Goal: Find specific page/section: Find specific page/section

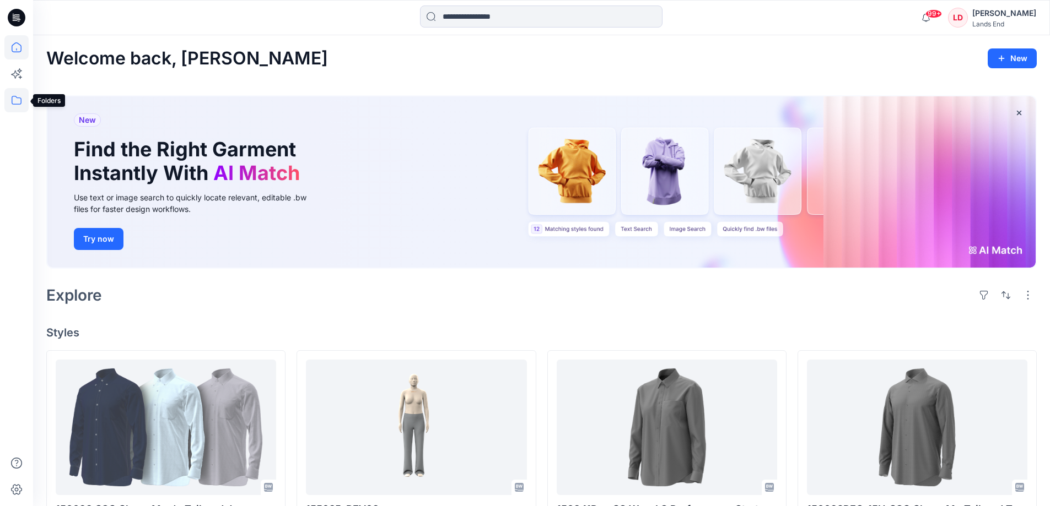
click at [18, 102] on icon at bounding box center [16, 100] width 24 height 24
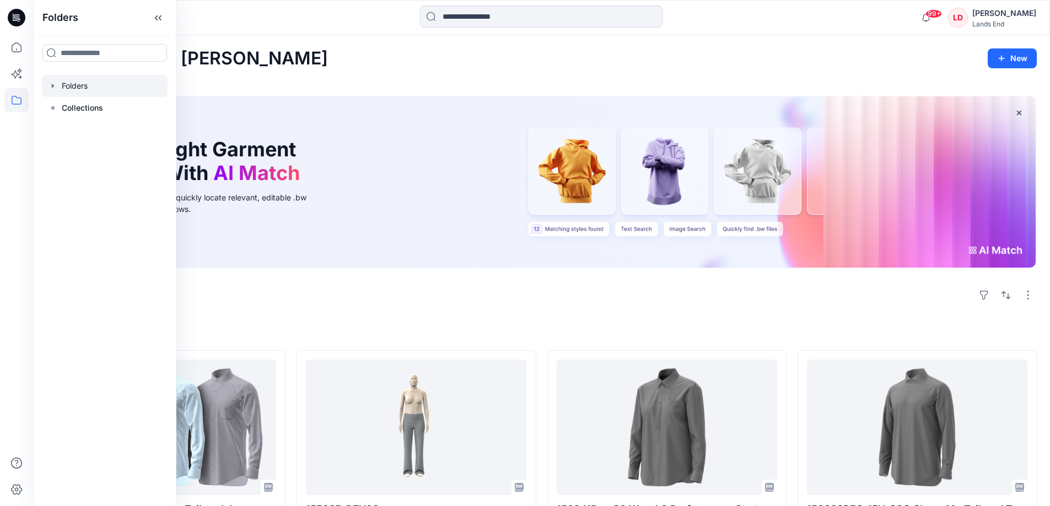
click at [76, 87] on div at bounding box center [105, 86] width 126 height 22
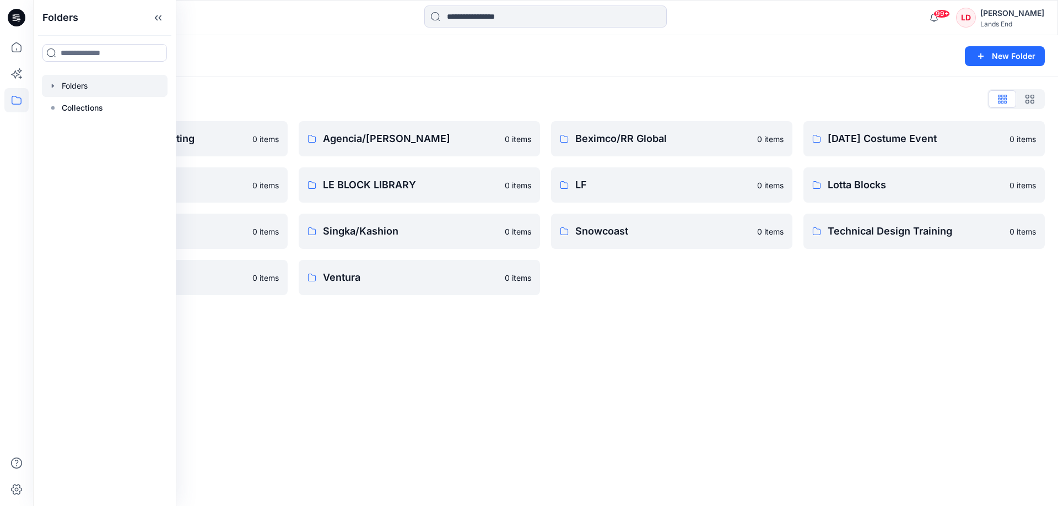
drag, startPoint x: 329, startPoint y: 328, endPoint x: 332, endPoint y: 322, distance: 6.7
click at [329, 326] on div "Folders New Folder Folders List 3D Team Troubleshooting 0 items Hilton Project …" at bounding box center [545, 270] width 1025 height 471
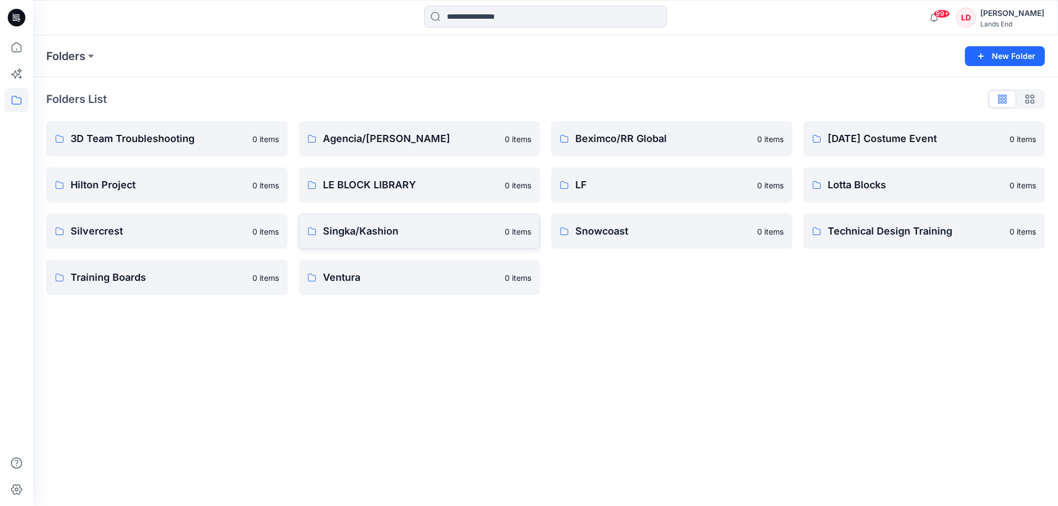
click at [376, 225] on p "Singka/Kashion" at bounding box center [410, 231] width 175 height 15
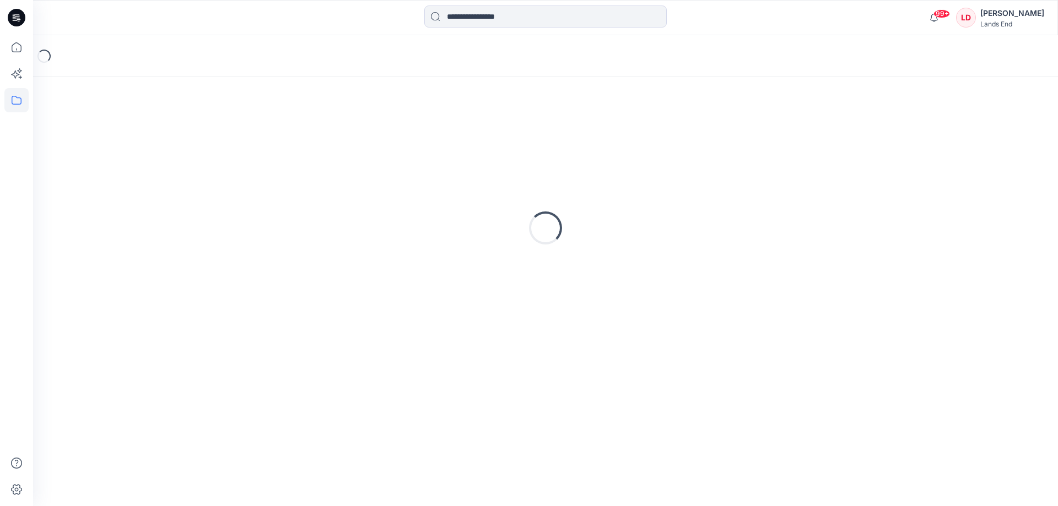
click at [376, 225] on div "Loading..." at bounding box center [545, 227] width 998 height 275
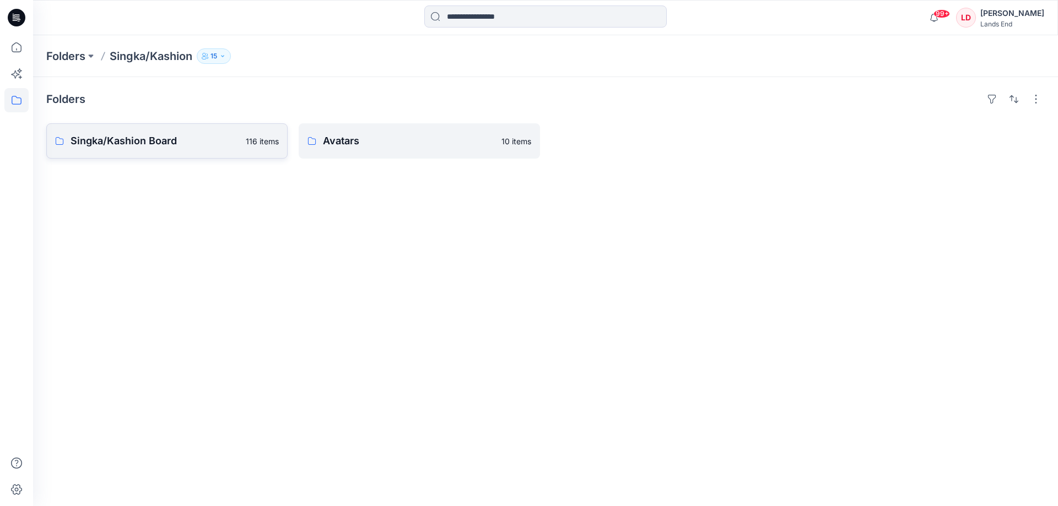
click at [120, 136] on p "Singka/Kashion Board" at bounding box center [155, 140] width 169 height 15
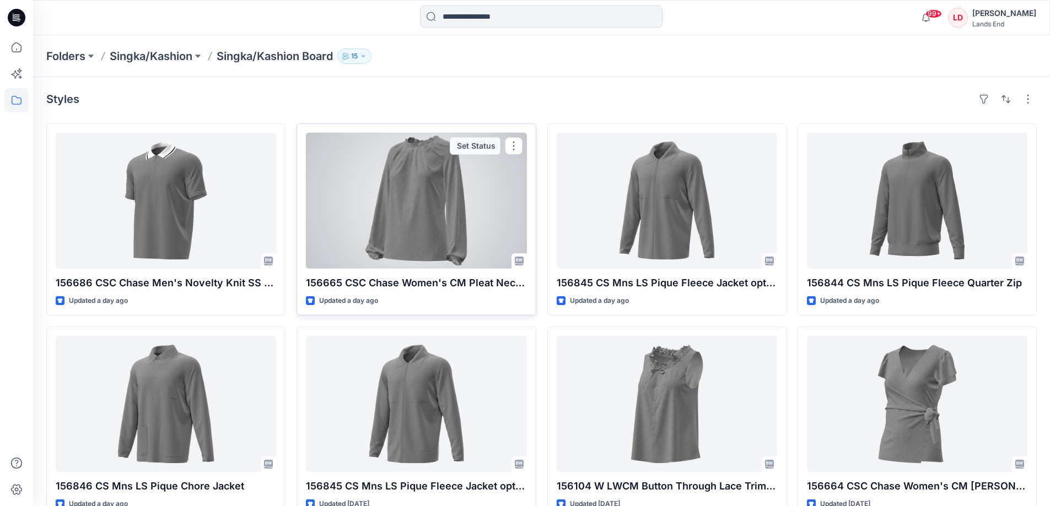
click at [428, 206] on div at bounding box center [416, 201] width 220 height 136
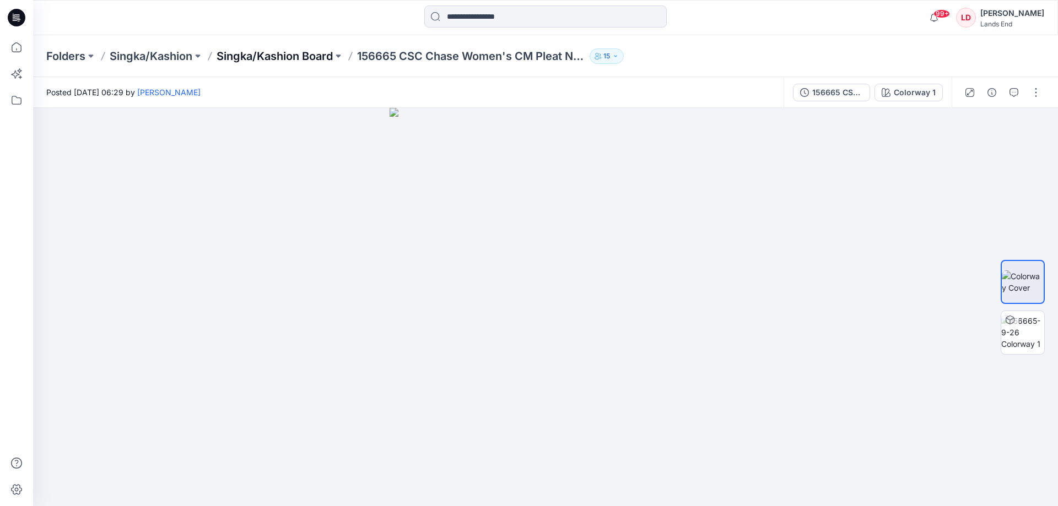
click at [246, 54] on p "Singka/Kashion Board" at bounding box center [275, 55] width 116 height 15
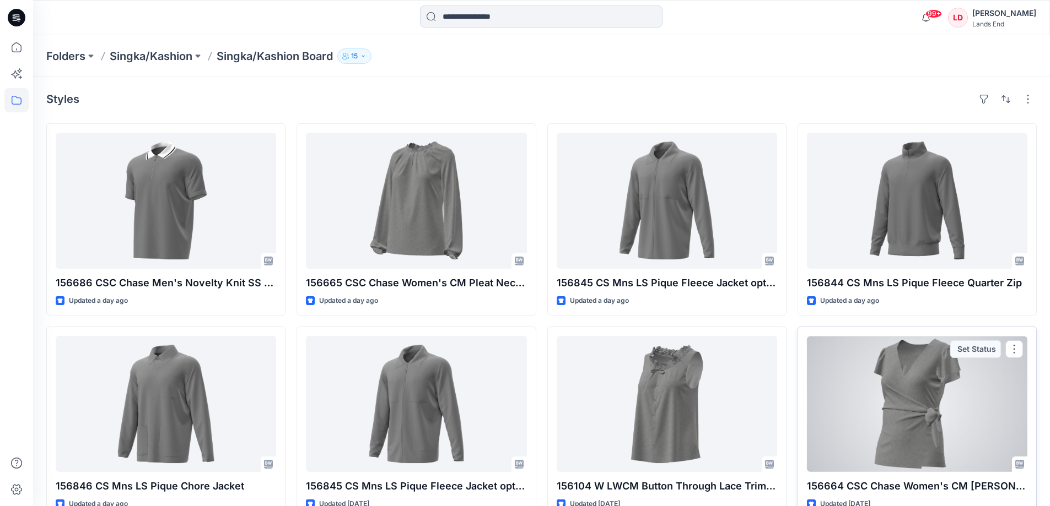
click at [925, 401] on div at bounding box center [917, 404] width 220 height 136
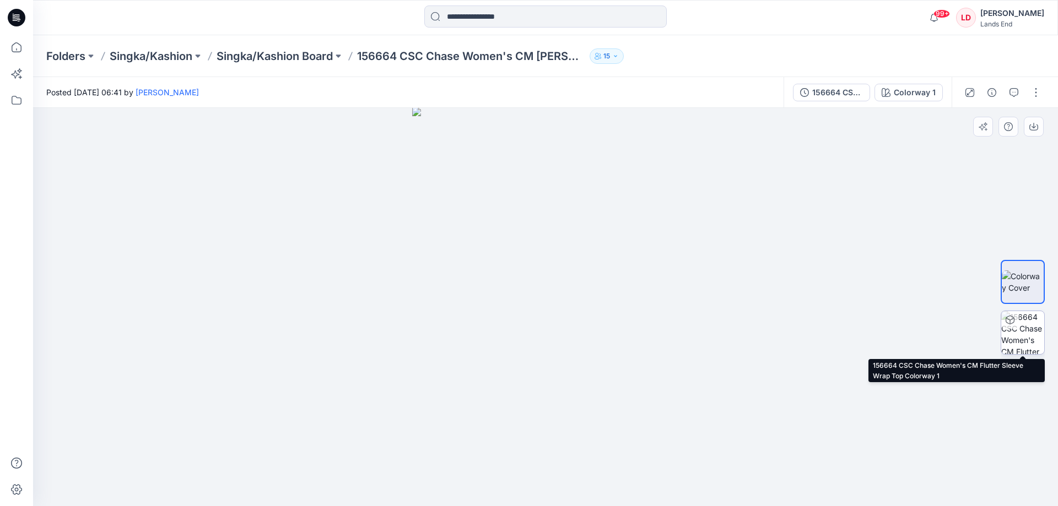
click at [1024, 329] on img at bounding box center [1022, 332] width 43 height 43
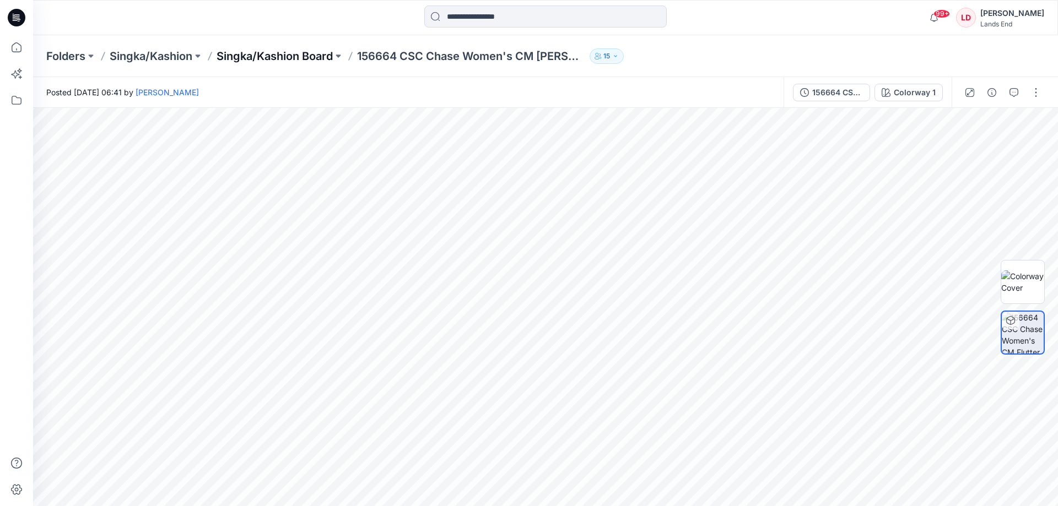
click at [280, 56] on p "Singka/Kashion Board" at bounding box center [275, 55] width 116 height 15
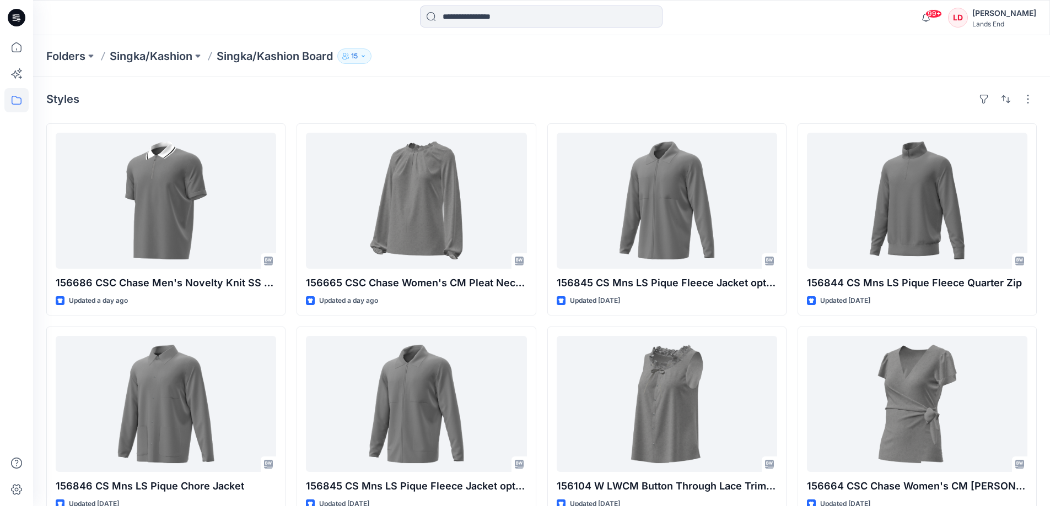
click at [530, 61] on div "Folders Singka/[PERSON_NAME]/Kashion Board 15" at bounding box center [498, 55] width 904 height 15
